Goal: Navigation & Orientation: Find specific page/section

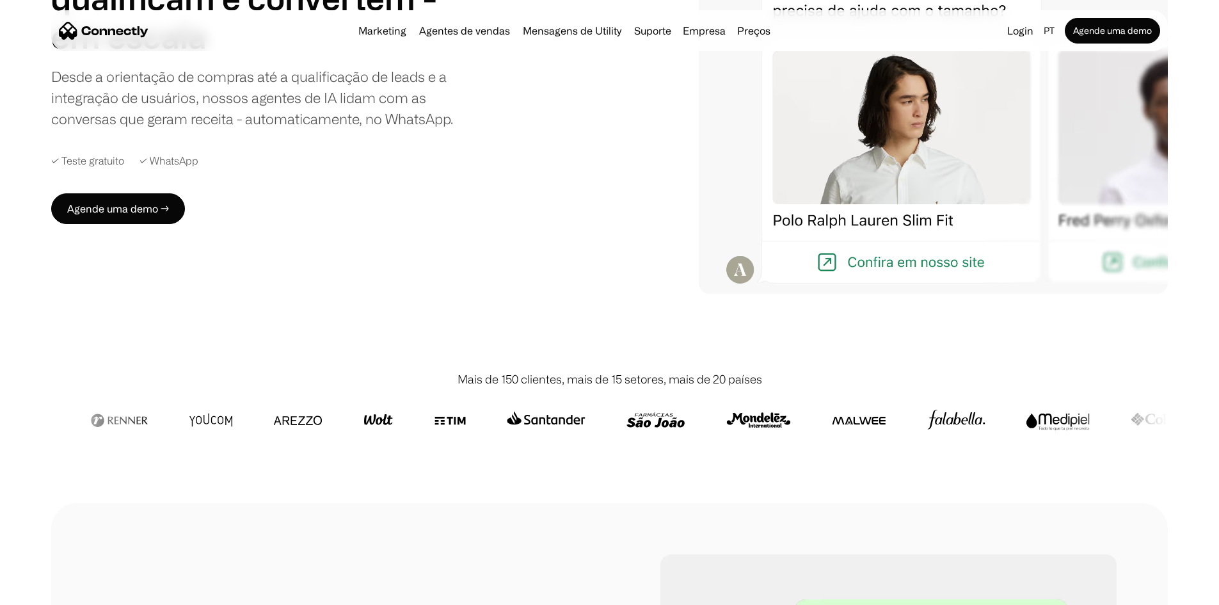
scroll to position [576, 0]
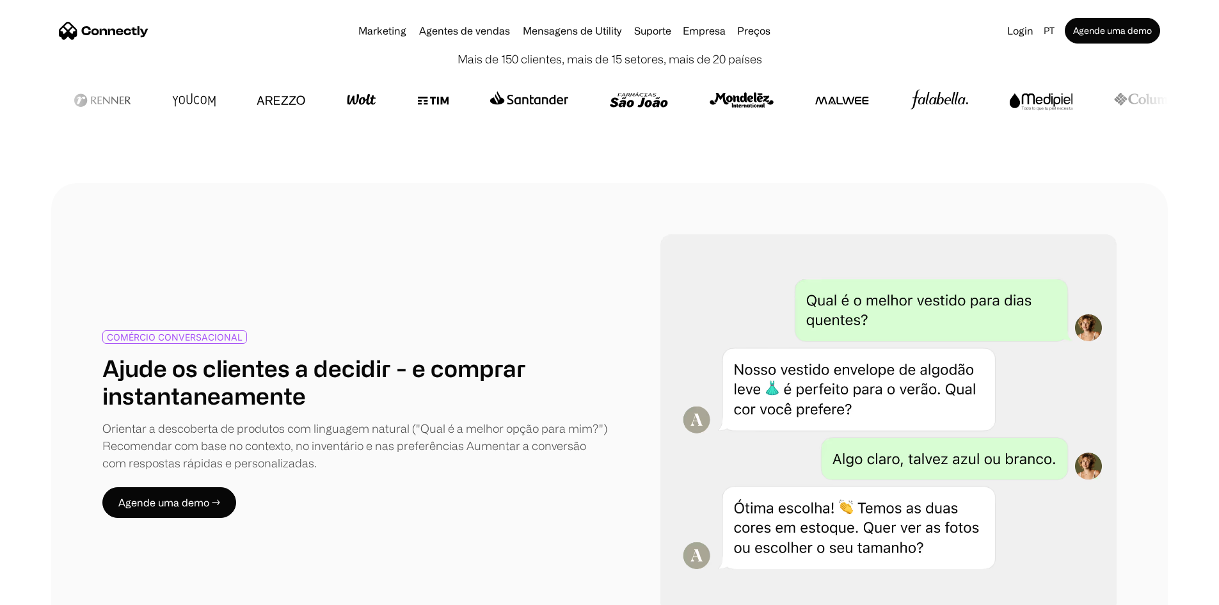
click at [461, 28] on link "Agentes de vendas" at bounding box center [464, 31] width 101 height 10
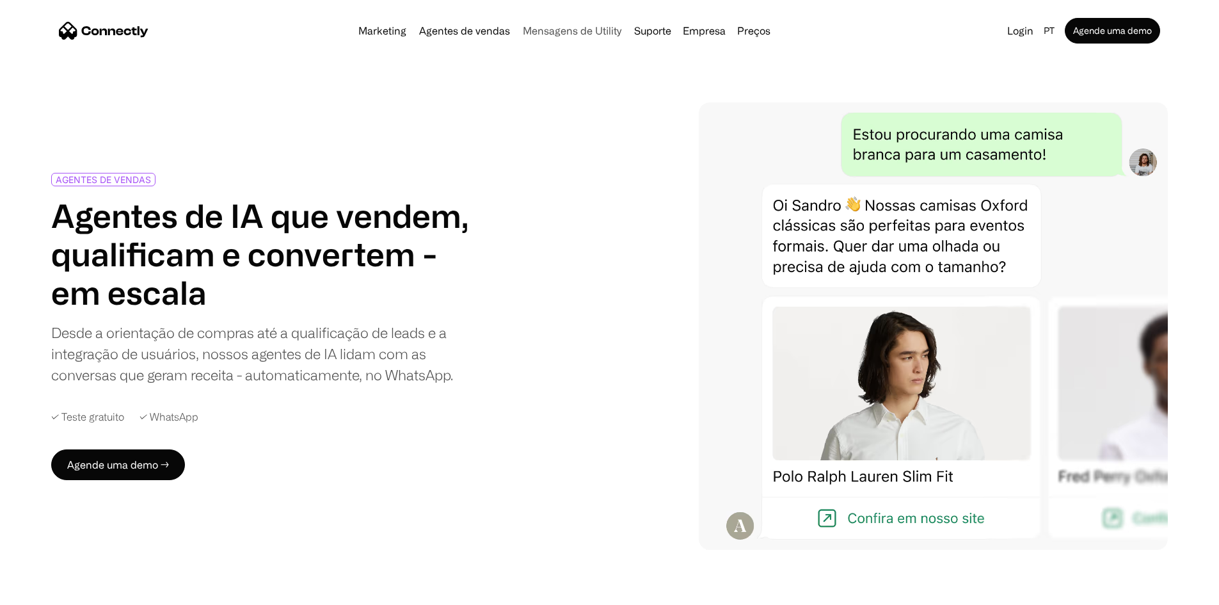
click at [584, 36] on link "Mensagens de Utility" at bounding box center [572, 31] width 109 height 10
